Goal: Task Accomplishment & Management: Manage account settings

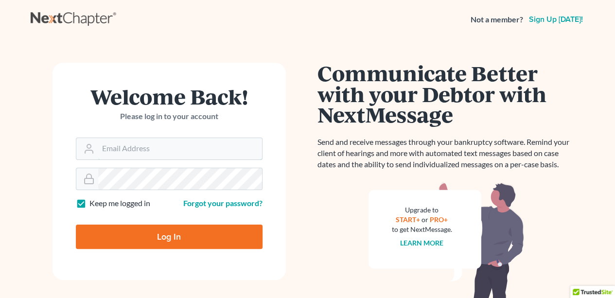
type input "[EMAIL_ADDRESS][DOMAIN_NAME]"
click at [226, 240] on input "Log In" at bounding box center [169, 237] width 187 height 24
type input "Thinking..."
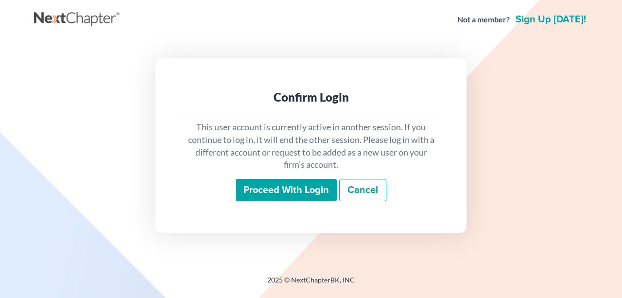
click at [263, 196] on input "Proceed with login" at bounding box center [286, 190] width 101 height 22
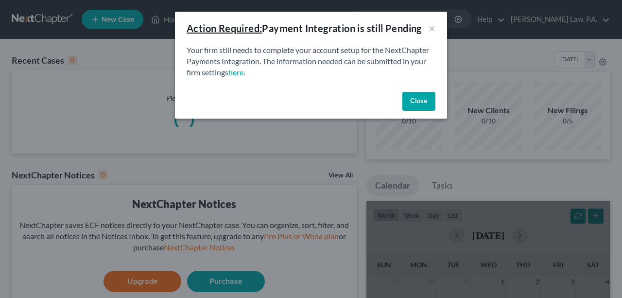
click at [413, 106] on button "Close" at bounding box center [418, 101] width 33 height 19
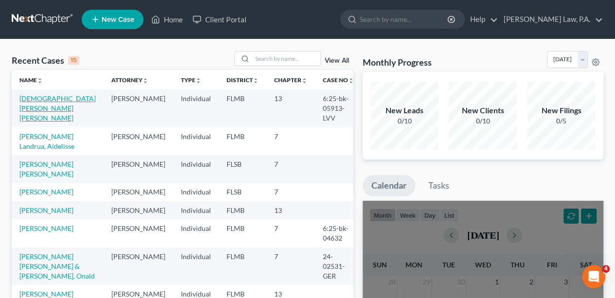
click at [72, 99] on link "[DEMOGRAPHIC_DATA][PERSON_NAME] [PERSON_NAME]" at bounding box center [57, 108] width 76 height 28
select select "17"
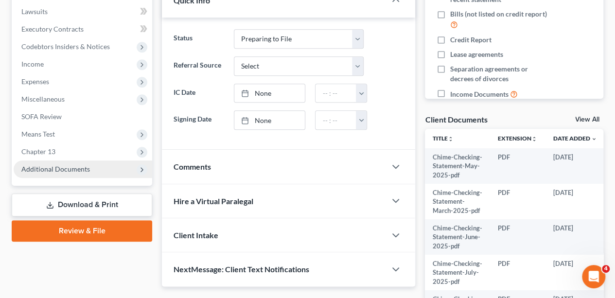
scroll to position [290, 0]
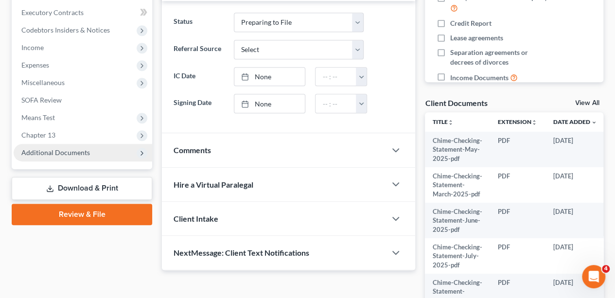
click at [45, 154] on span "Additional Documents" at bounding box center [55, 152] width 69 height 8
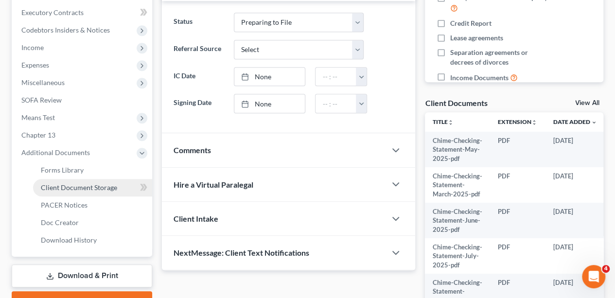
click at [55, 190] on span "Client Document Storage" at bounding box center [79, 187] width 76 height 8
